Goal: Information Seeking & Learning: Learn about a topic

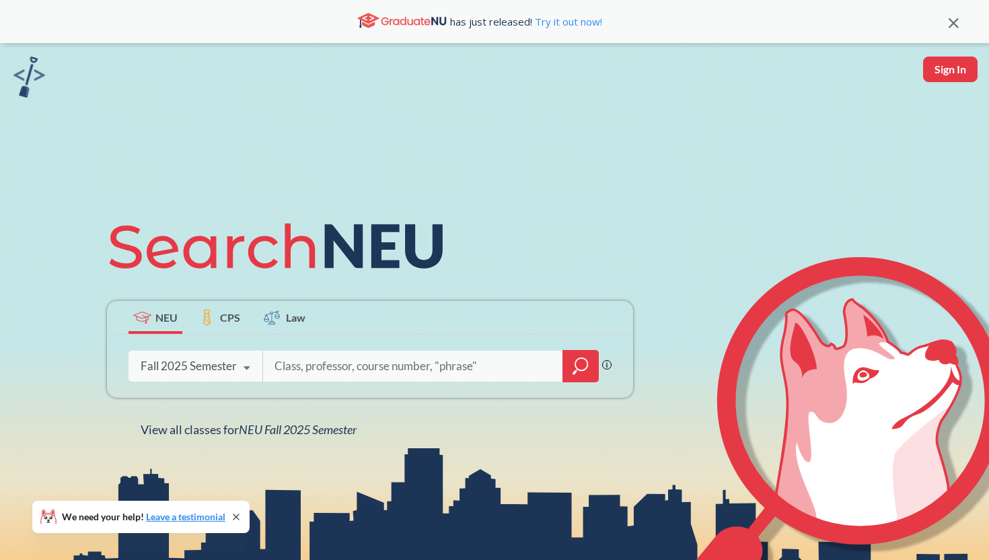
click at [320, 363] on input "search" at bounding box center [413, 366] width 280 height 28
type input "INFO"
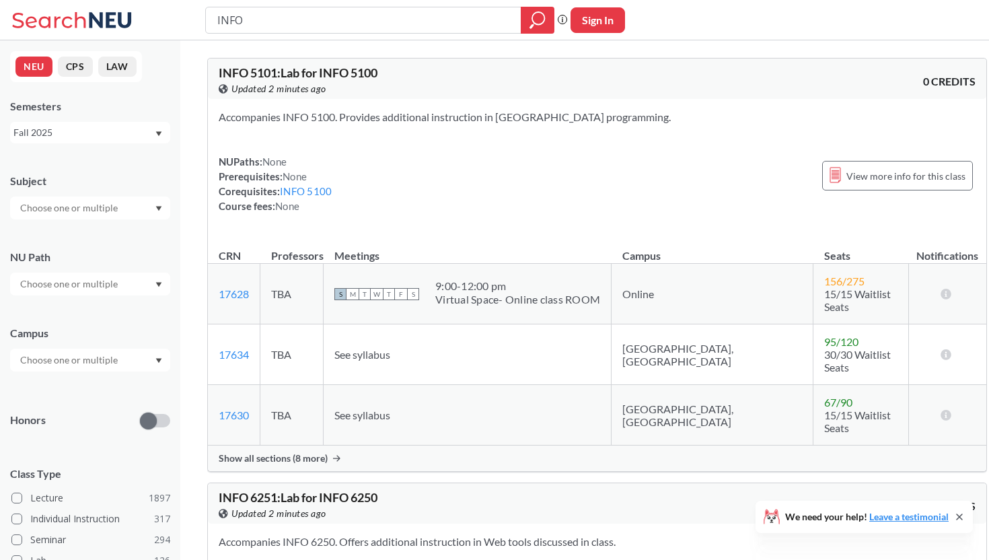
click at [119, 292] on div at bounding box center [90, 284] width 160 height 23
click at [109, 239] on div "NU Path Writing Intensive ( 178 ) Societies/Institutions ( 139 ) Interpreting C…" at bounding box center [90, 265] width 160 height 59
click at [103, 359] on input "text" at bounding box center [69, 360] width 113 height 16
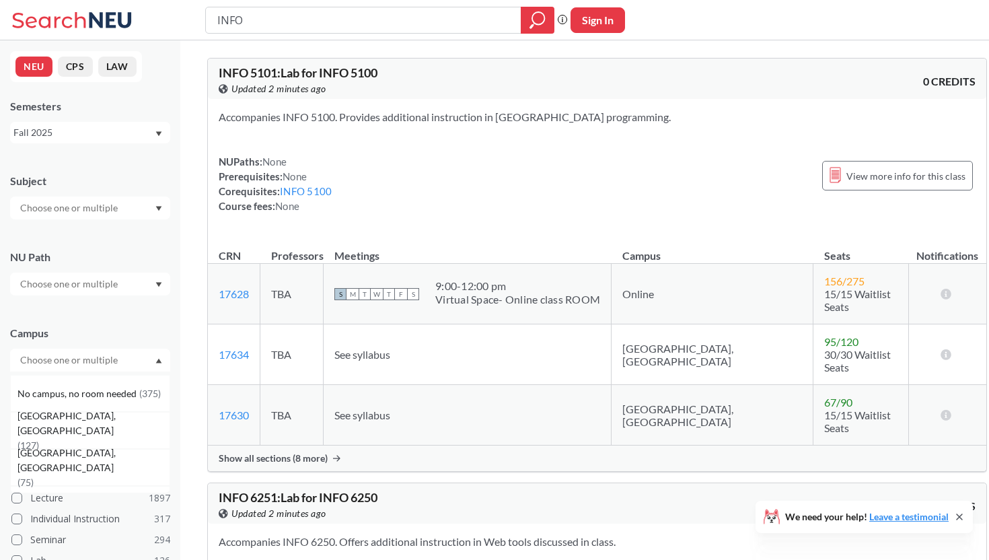
scroll to position [100, 0]
click at [39, 410] on span "( 127 )" at bounding box center [28, 415] width 22 height 11
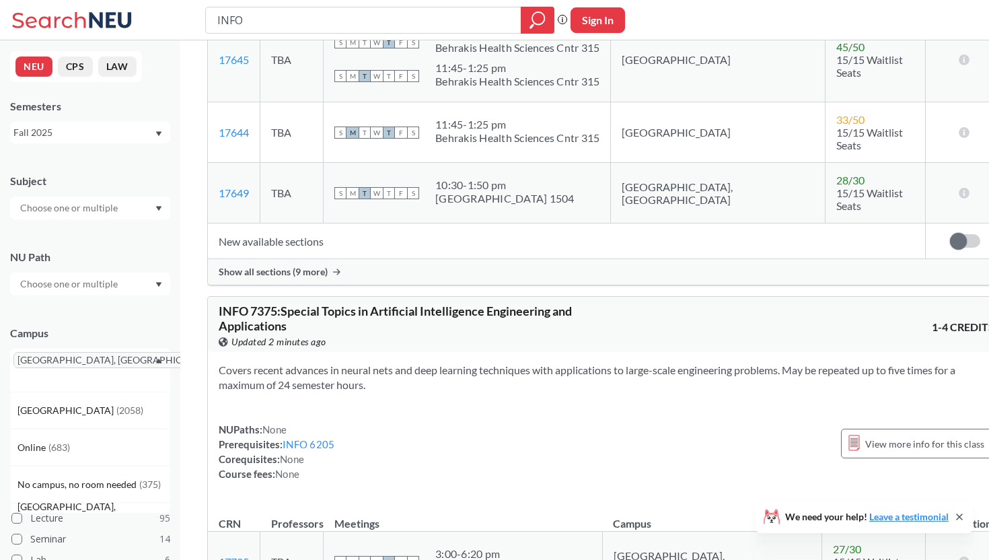
scroll to position [2202, 0]
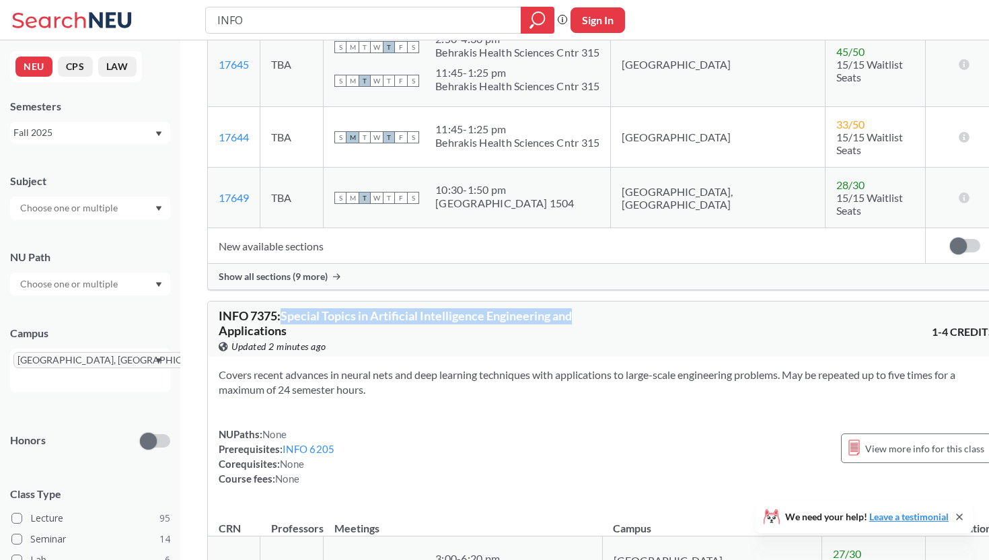
drag, startPoint x: 282, startPoint y: 153, endPoint x: 620, endPoint y: 146, distance: 337.9
click at [620, 301] on div "INFO 7375 : Special Topics in Artificial Intelligence Engineering and Applicati…" at bounding box center [606, 328] width 797 height 55
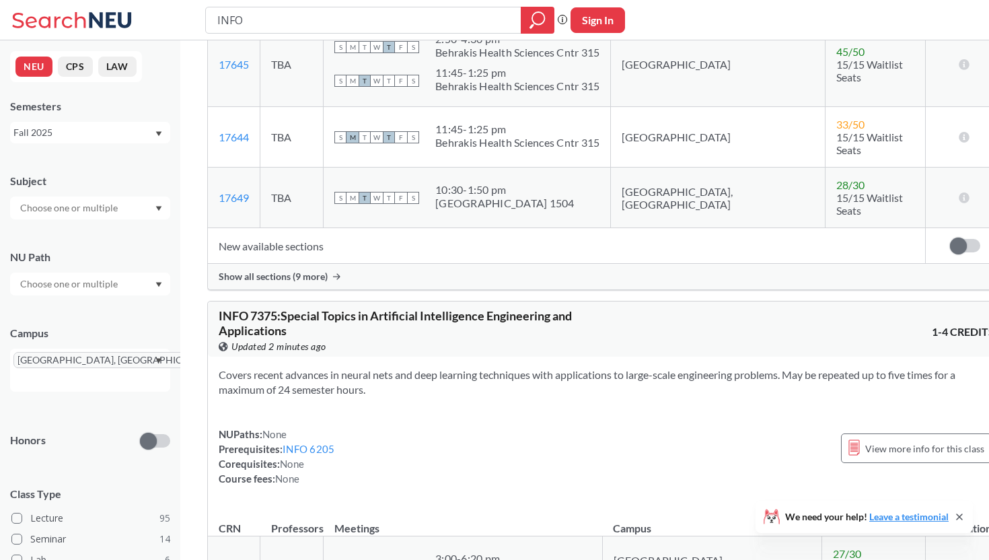
click at [385, 310] on div "INFO 7375 : Special Topics in Artificial Intelligence Engineering and Applicati…" at bounding box center [413, 332] width 388 height 44
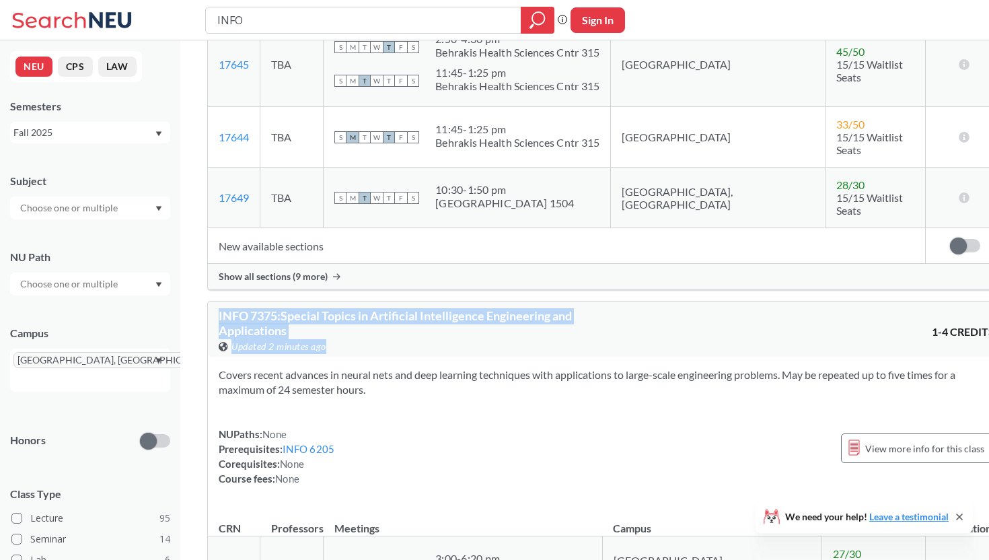
drag, startPoint x: 383, startPoint y: 172, endPoint x: 213, endPoint y: 145, distance: 172.4
click at [212, 301] on div "INFO 7375 : Special Topics in Artificial Intelligence Engineering and Applicati…" at bounding box center [606, 328] width 797 height 55
click at [213, 301] on div "INFO 7375 : Special Topics in Artificial Intelligence Engineering and Applicati…" at bounding box center [606, 328] width 797 height 55
drag, startPoint x: 214, startPoint y: 145, endPoint x: 290, endPoint y: 159, distance: 77.5
click at [290, 301] on div "INFO 7375 : Special Topics in Artificial Intelligence Engineering and Applicati…" at bounding box center [606, 328] width 797 height 55
